Goal: Browse casually

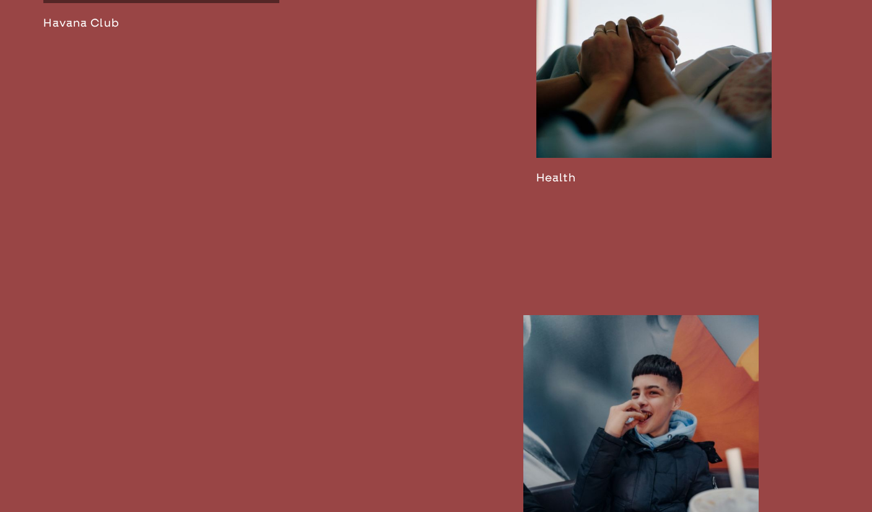
scroll to position [2425, 0]
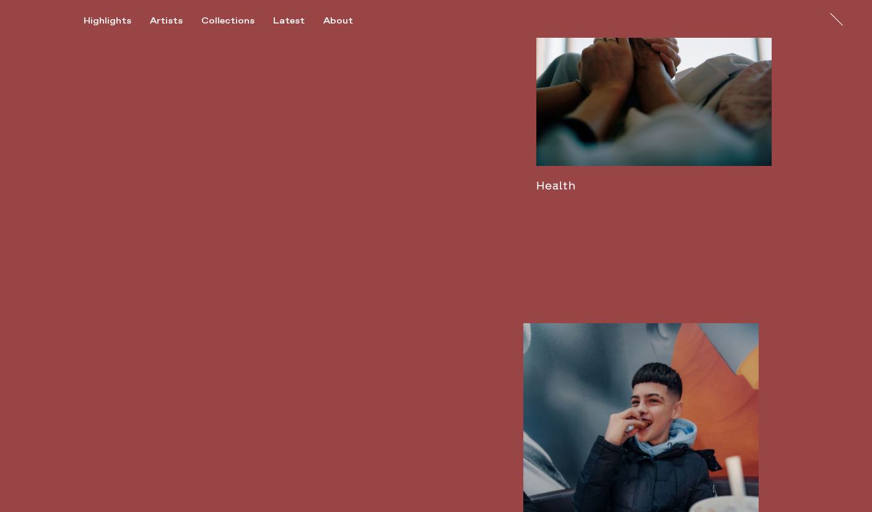
click at [585, 182] on link at bounding box center [653, 32] width 235 height 321
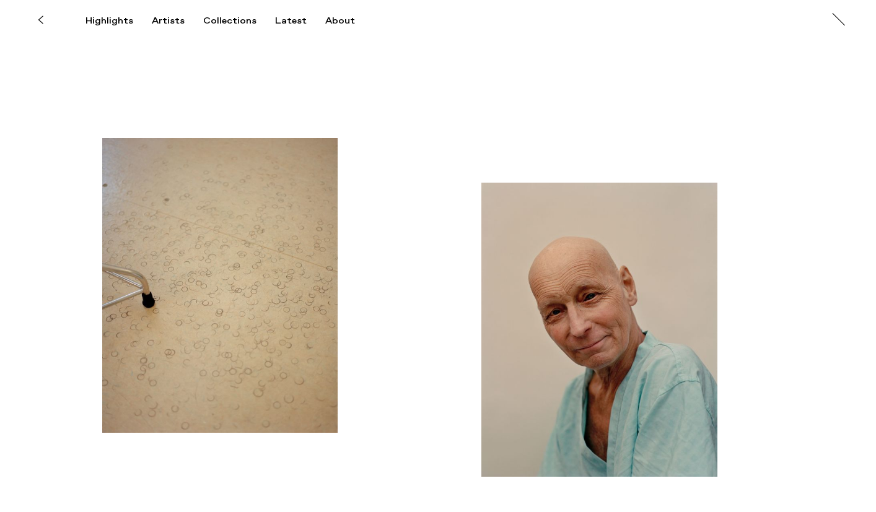
scroll to position [2236, 0]
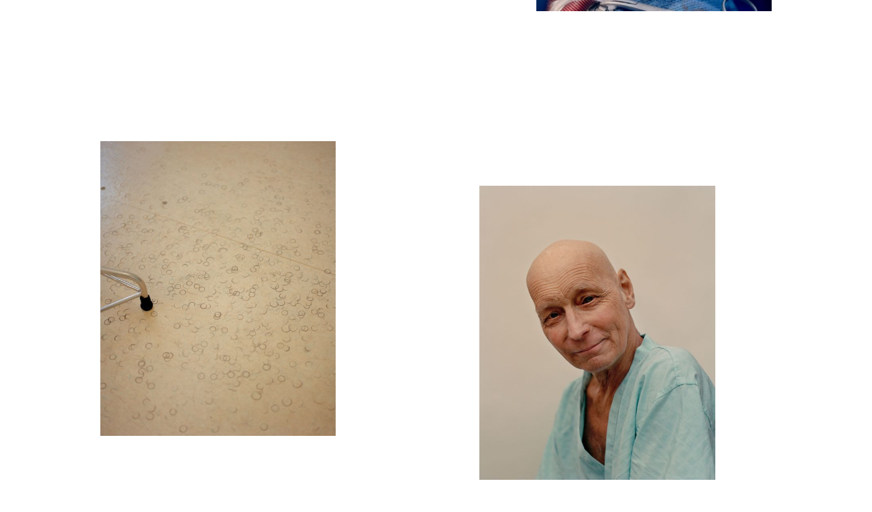
click at [660, 289] on img "button" at bounding box center [596, 333] width 235 height 294
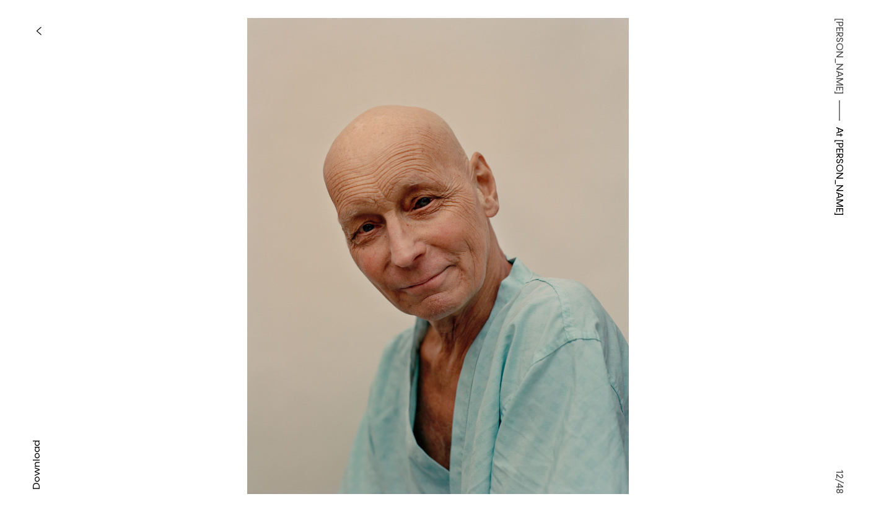
click at [37, 28] on icon "button" at bounding box center [39, 31] width 6 height 10
